Goal: Communication & Community: Answer question/provide support

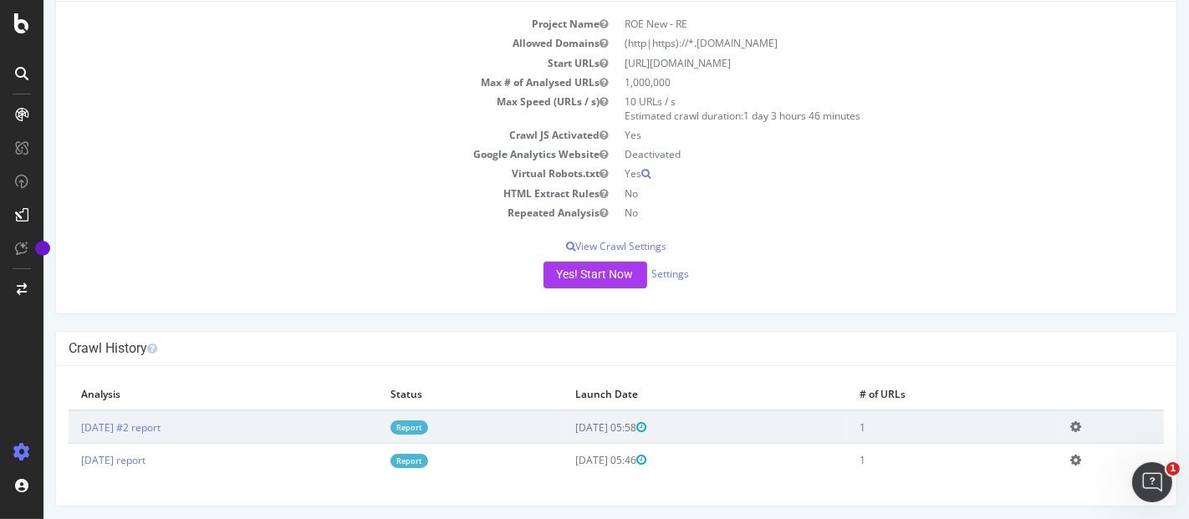
scroll to position [120, 0]
click at [1148, 472] on icon "Ouvrir le Messenger Intercom" at bounding box center [1150, 481] width 28 height 28
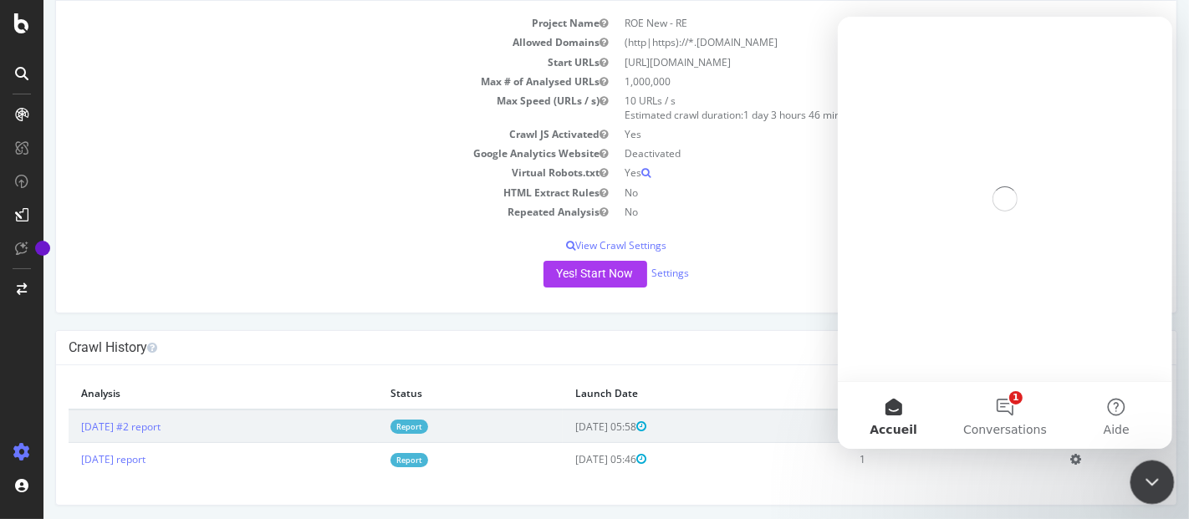
scroll to position [0, 0]
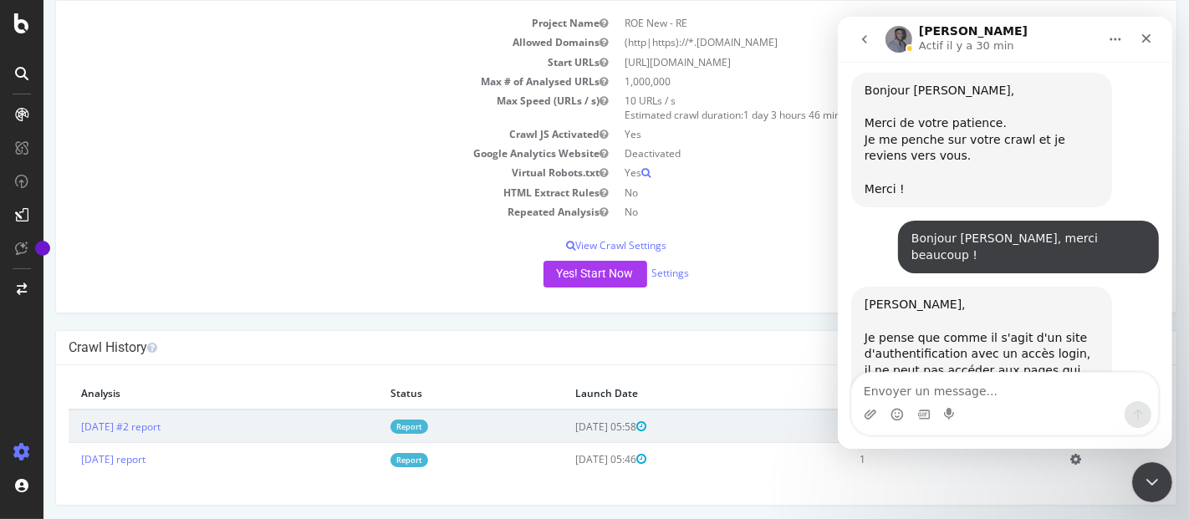
scroll to position [1281, 0]
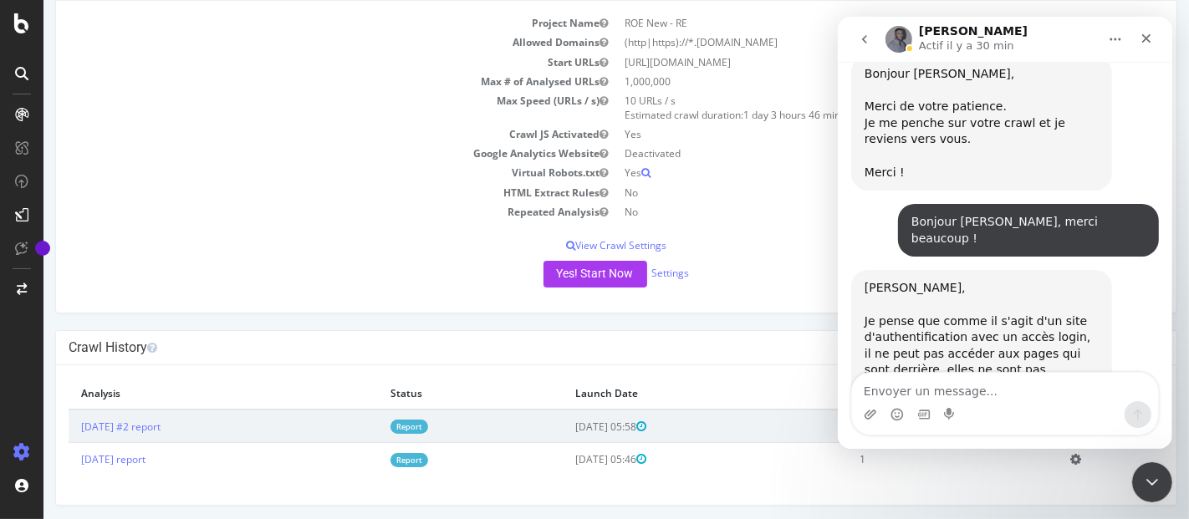
drag, startPoint x: 613, startPoint y: 62, endPoint x: 880, endPoint y: 65, distance: 267.6
click at [841, 68] on td "[URL][DOMAIN_NAME]" at bounding box center [889, 62] width 548 height 19
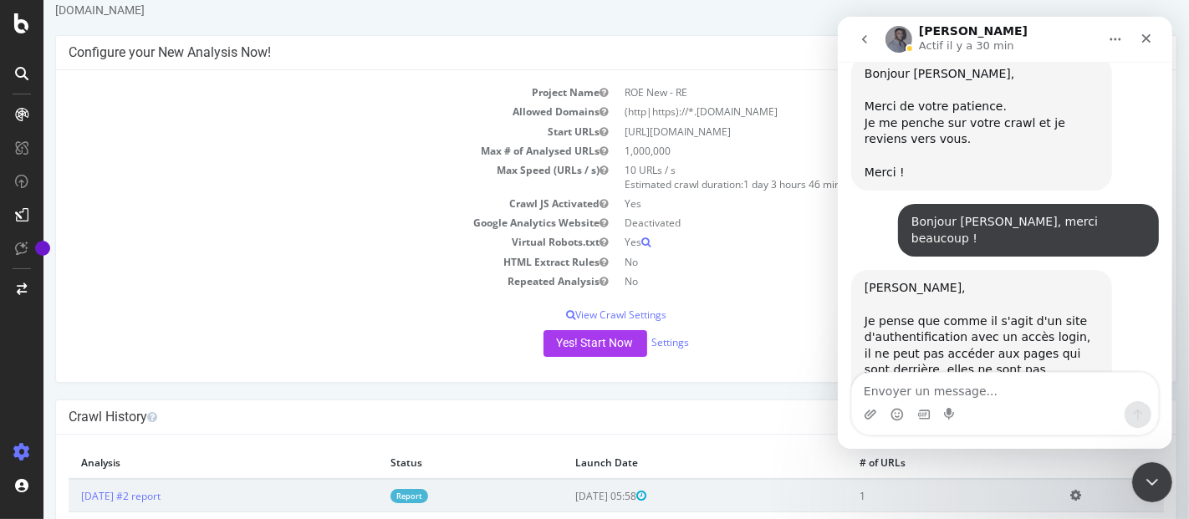
scroll to position [0, 0]
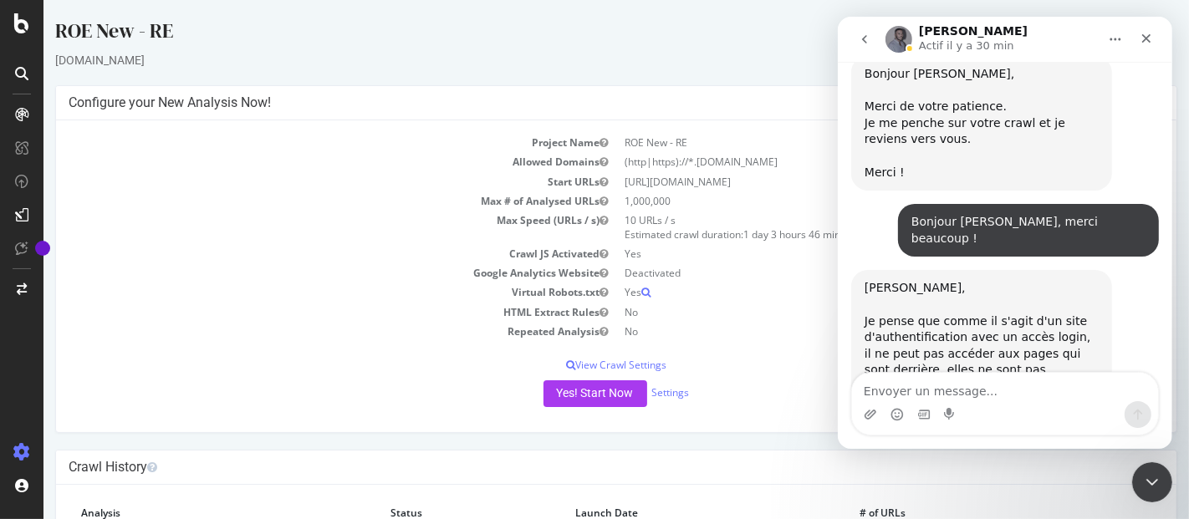
copy td "[URL][DOMAIN_NAME]"
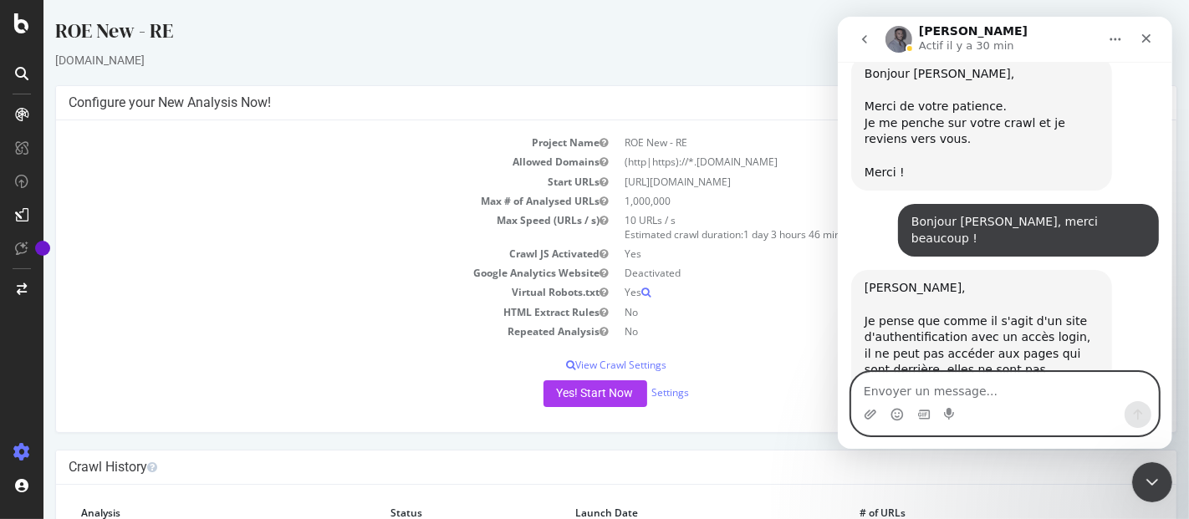
click at [939, 391] on textarea "Envoyer un message..." at bounding box center [1004, 387] width 306 height 28
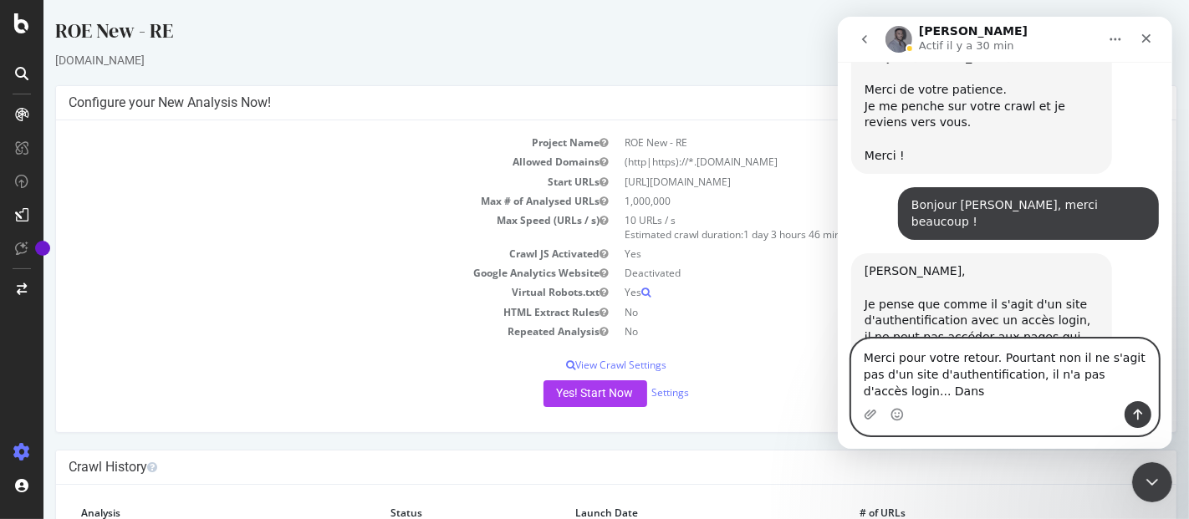
scroll to position [1314, 0]
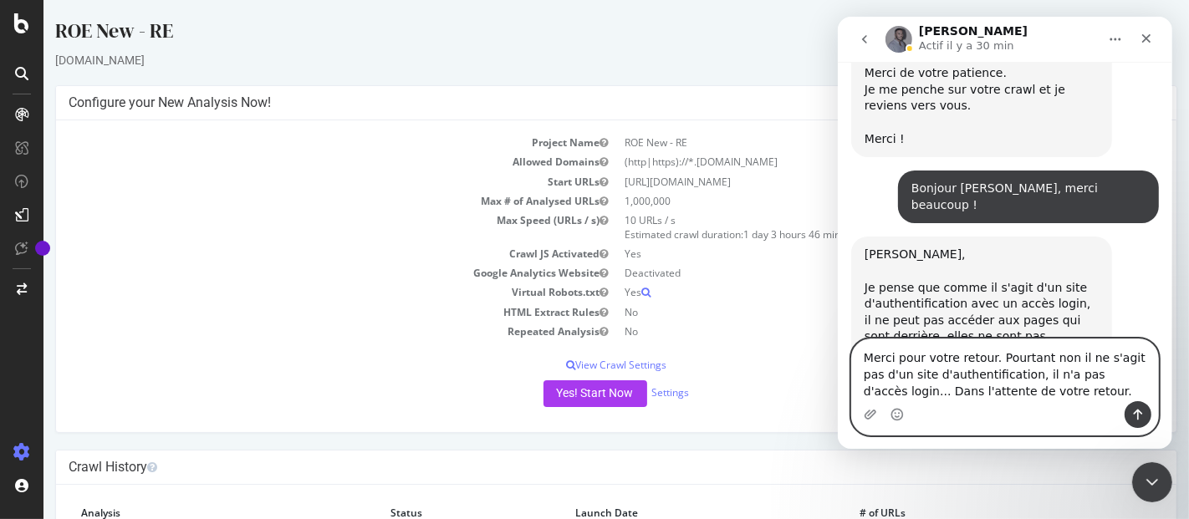
click at [1136, 375] on textarea "Merci pour votre retour. Pourtant non il ne s'agit pas d'un site d'authentifica…" at bounding box center [1004, 370] width 306 height 62
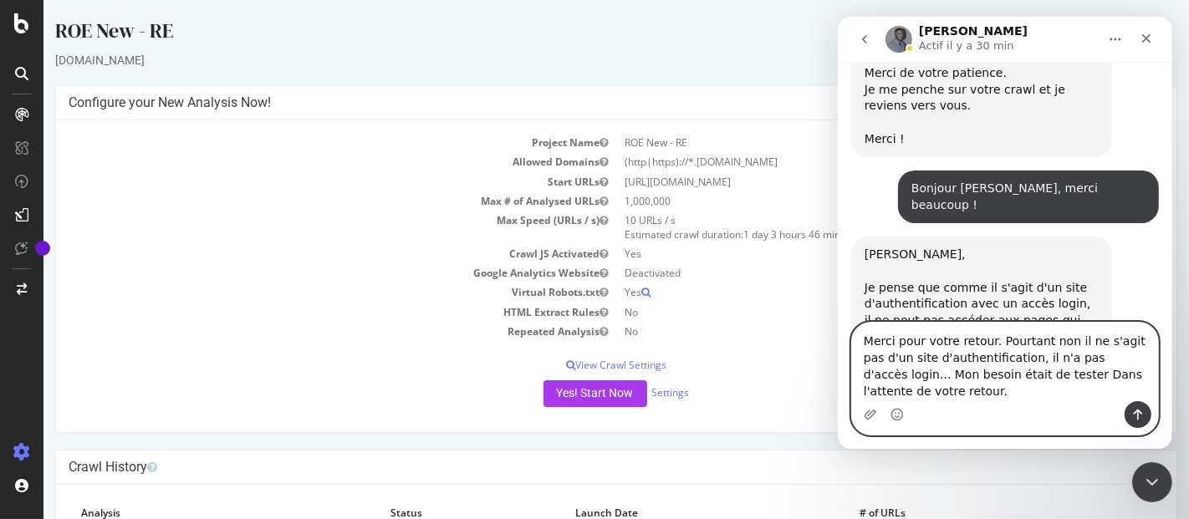
scroll to position [1331, 0]
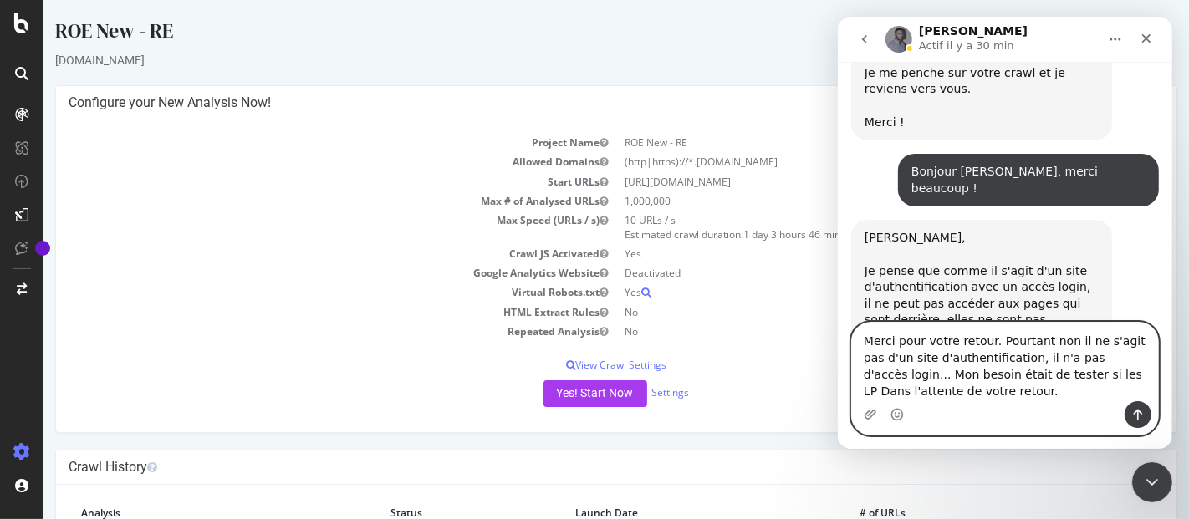
paste textarea "LP Accueil et les LP régions"
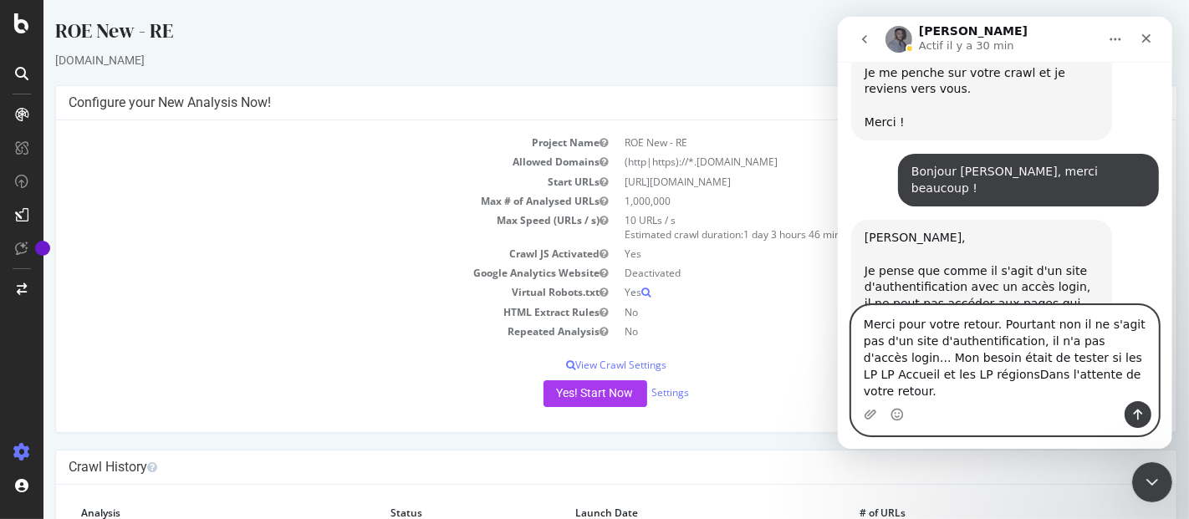
click at [1053, 376] on textarea "Merci pour votre retour. Pourtant non il ne s'agit pas d'un site d'authentifica…" at bounding box center [1004, 353] width 306 height 95
click at [899, 392] on textarea "Merci pour votre retour. Pourtant non il ne s'agit pas d'un site d'authentifica…" at bounding box center [1004, 353] width 306 height 95
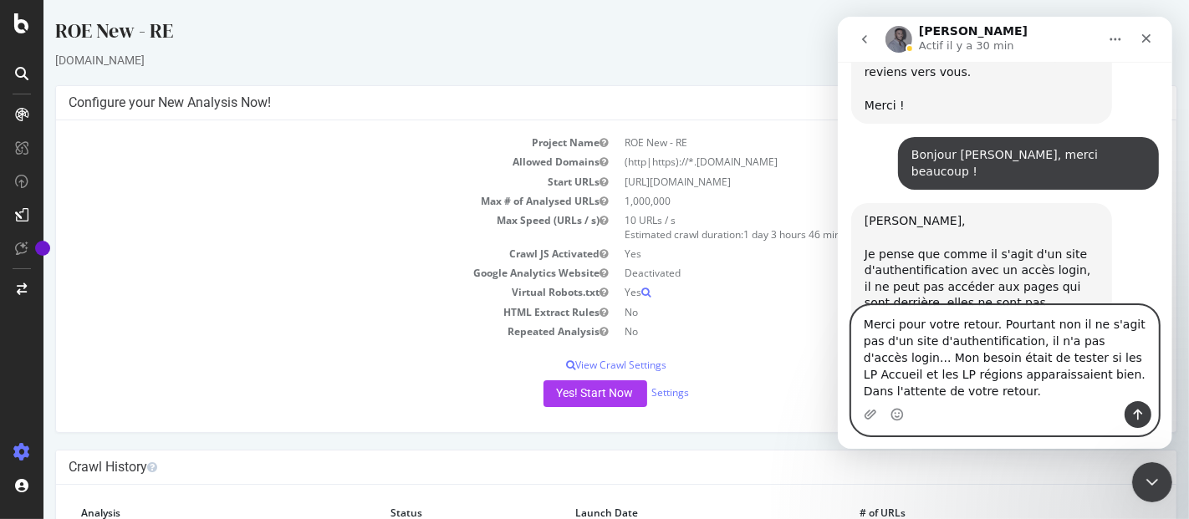
click at [973, 399] on textarea "Merci pour votre retour. Pourtant non il ne s'agit pas d'un site d'authentifica…" at bounding box center [1004, 353] width 306 height 95
click at [1002, 378] on textarea "Merci pour votre retour. Pourtant non il ne s'agit pas d'un site d'authentifica…" at bounding box center [1004, 353] width 306 height 95
type textarea "Merci pour votre retour. Pourtant non il ne s'agit pas d'un site d'authentifica…"
click at [1138, 408] on icon "Envoyer un message…" at bounding box center [1136, 414] width 13 height 13
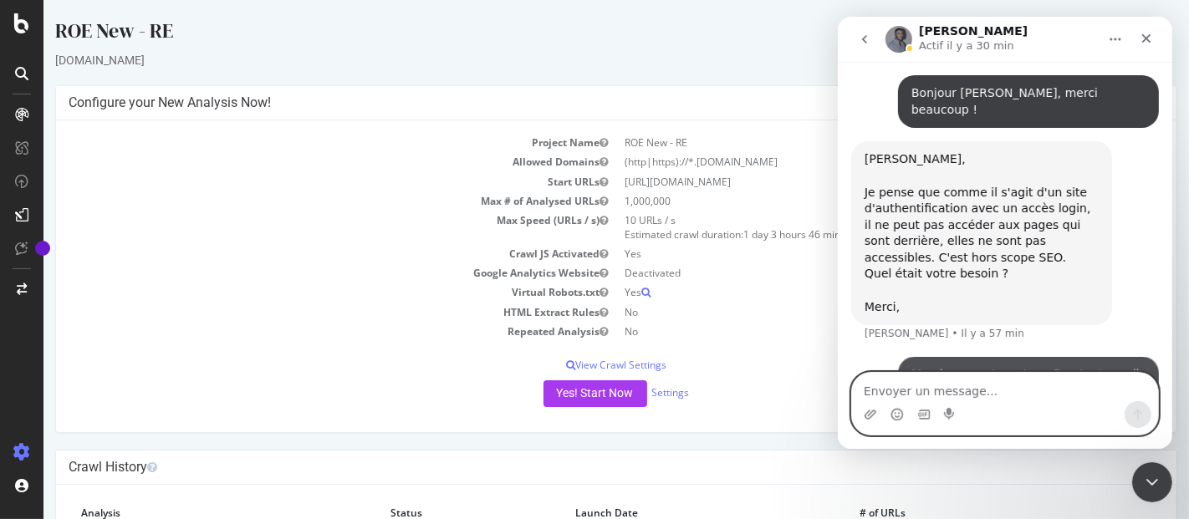
scroll to position [1413, 0]
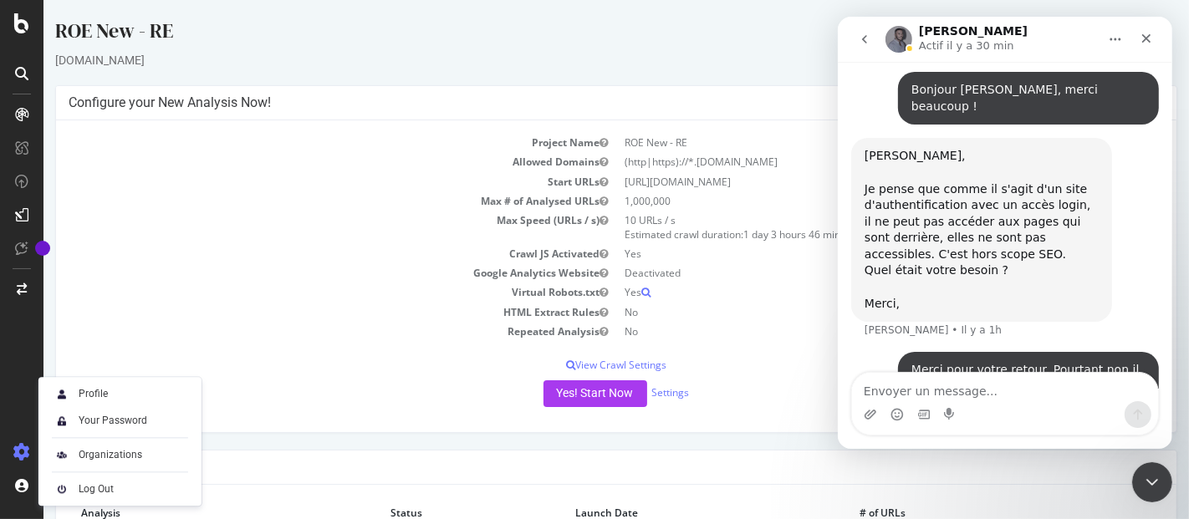
click at [305, 300] on td "Virtual Robots.txt" at bounding box center [342, 292] width 548 height 19
click at [343, 446] on div "ROE New - RE [DOMAIN_NAME] × × Configure your New Analysis Now! Project Name RO…" at bounding box center [615, 321] width 1145 height 609
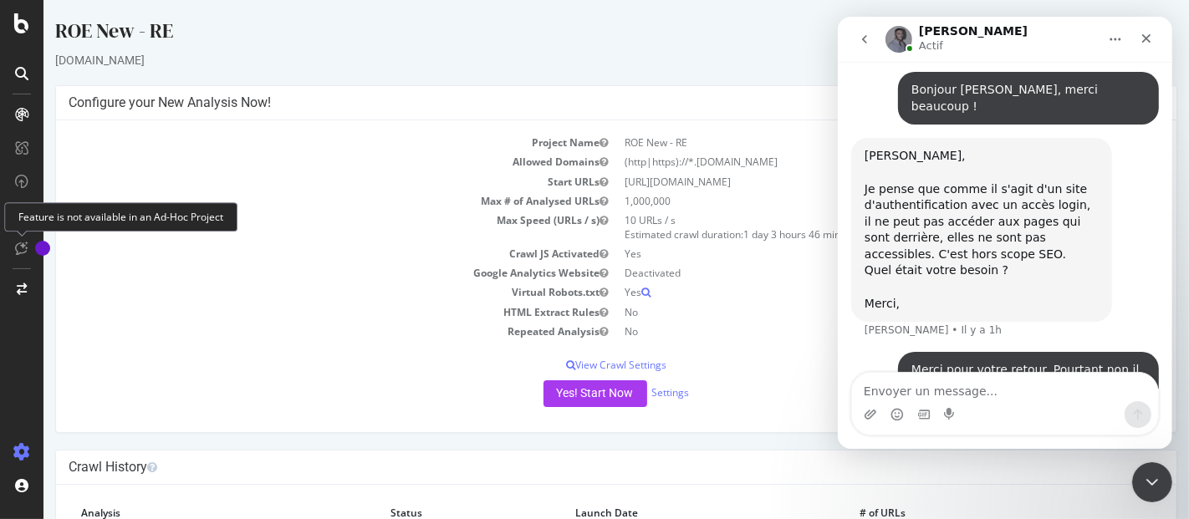
click at [333, 239] on td "Max Speed (URLs / s)" at bounding box center [342, 227] width 548 height 33
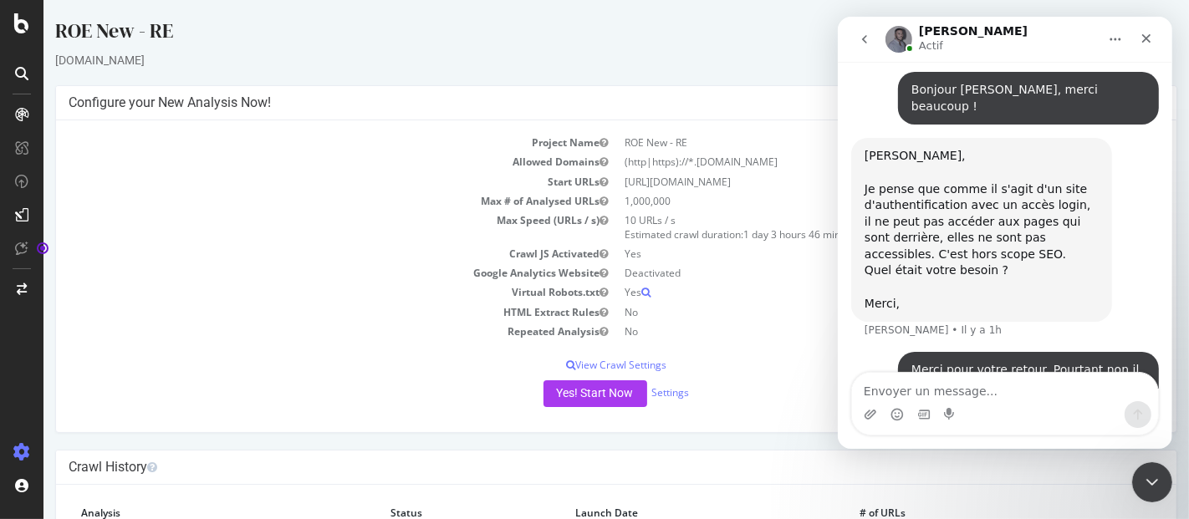
click at [434, 344] on div "Project Name ROE New - RE Allowed Domains (http|https)://*.[DOMAIN_NAME] Start …" at bounding box center [615, 276] width 1120 height 312
